Goal: Information Seeking & Learning: Find contact information

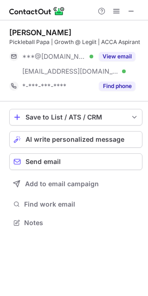
scroll to position [216, 148]
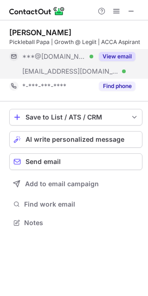
click at [104, 62] on div "View email" at bounding box center [114, 56] width 42 height 15
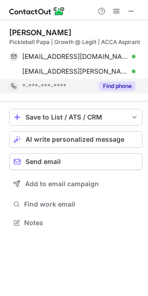
click at [116, 92] on div "Find phone" at bounding box center [114, 86] width 42 height 15
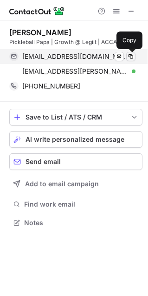
click at [133, 54] on span at bounding box center [130, 56] width 7 height 7
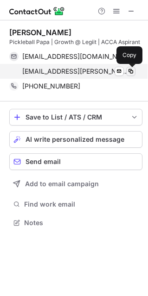
click at [131, 71] on span at bounding box center [130, 71] width 7 height 7
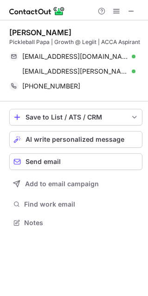
click at [44, 30] on div "Dev Tantia" at bounding box center [40, 32] width 62 height 9
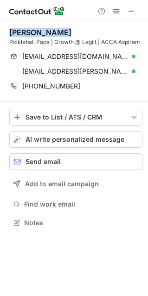
click at [44, 30] on div "Dev Tantia" at bounding box center [40, 32] width 62 height 9
copy div "Dev Tantia"
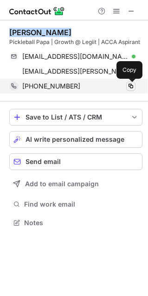
click at [133, 88] on span at bounding box center [130, 85] width 7 height 7
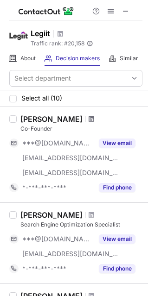
click at [88, 120] on span at bounding box center [91, 118] width 6 height 7
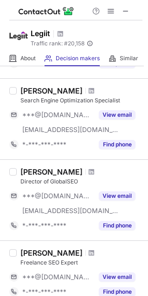
scroll to position [540, 0]
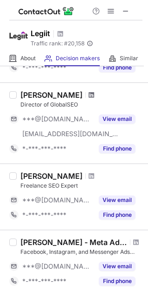
click at [88, 95] on span at bounding box center [91, 94] width 6 height 7
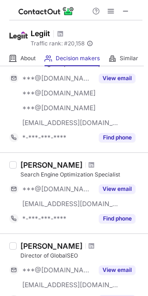
scroll to position [366, 0]
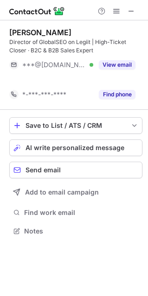
scroll to position [209, 148]
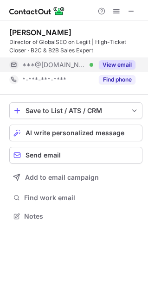
click at [96, 67] on div "View email" at bounding box center [114, 64] width 42 height 15
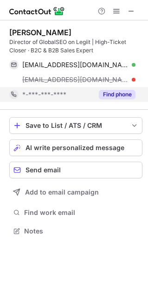
click at [116, 93] on button "Find phone" at bounding box center [117, 94] width 37 height 9
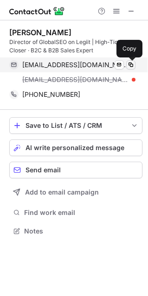
click at [131, 64] on span at bounding box center [130, 64] width 7 height 7
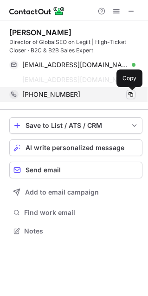
click at [132, 94] on span at bounding box center [130, 94] width 7 height 7
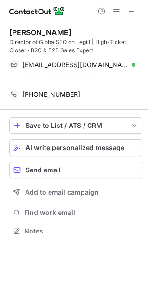
scroll to position [209, 148]
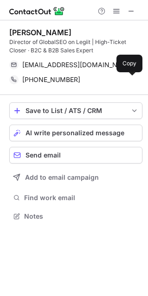
click at [33, 33] on div "Milad Hemati" at bounding box center [40, 32] width 62 height 9
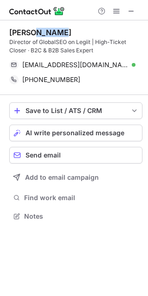
click at [33, 33] on div "Milad Hemati" at bounding box center [40, 32] width 62 height 9
copy div "Milad Hemati"
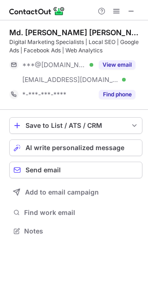
scroll to position [224, 148]
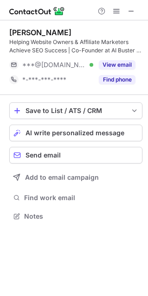
scroll to position [209, 148]
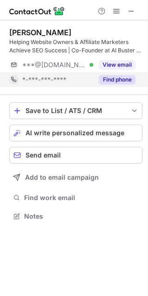
click at [123, 78] on button "Find phone" at bounding box center [117, 79] width 37 height 9
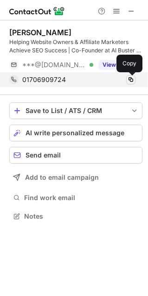
click at [129, 82] on span at bounding box center [130, 79] width 7 height 7
